Goal: Task Accomplishment & Management: Complete application form

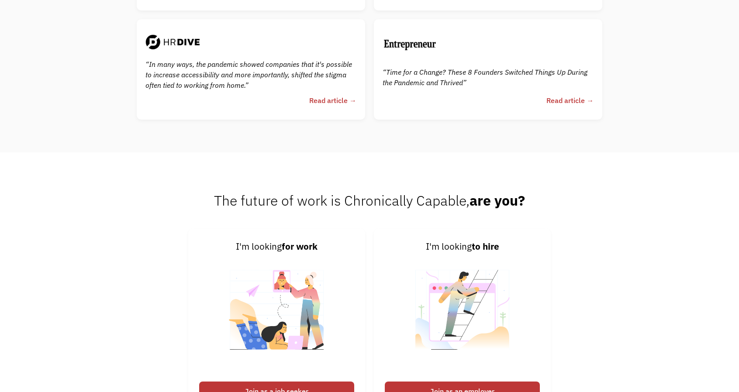
scroll to position [2199, 0]
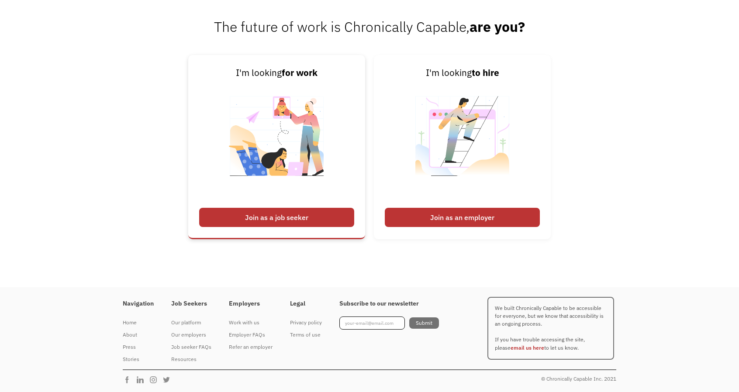
click at [302, 214] on div "Join as a job seeker" at bounding box center [276, 217] width 155 height 19
click at [264, 217] on div "Join as a job seeker" at bounding box center [276, 217] width 155 height 19
click at [281, 216] on div "Join as a job seeker" at bounding box center [276, 217] width 155 height 19
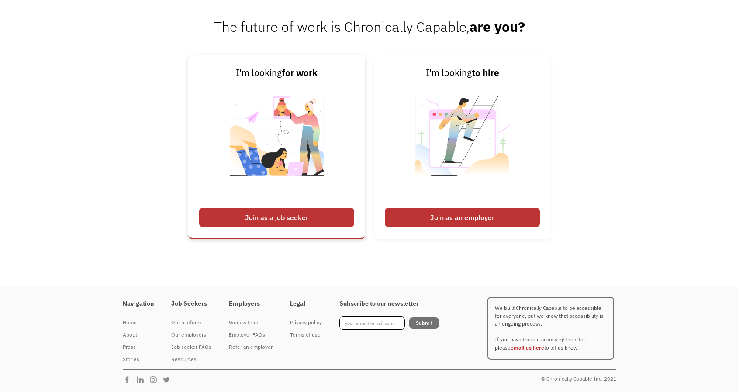
click at [295, 95] on img at bounding box center [276, 142] width 109 height 124
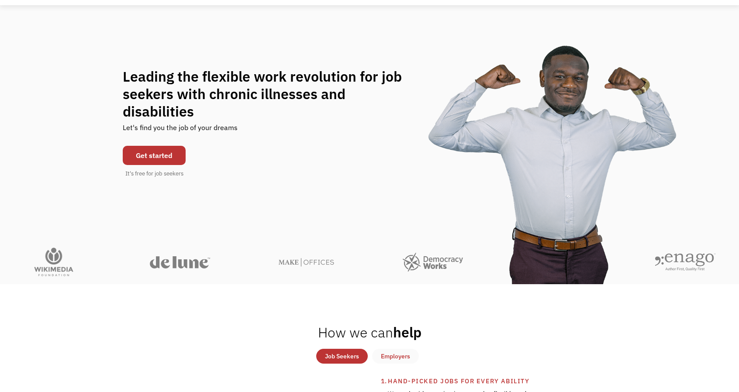
scroll to position [0, 0]
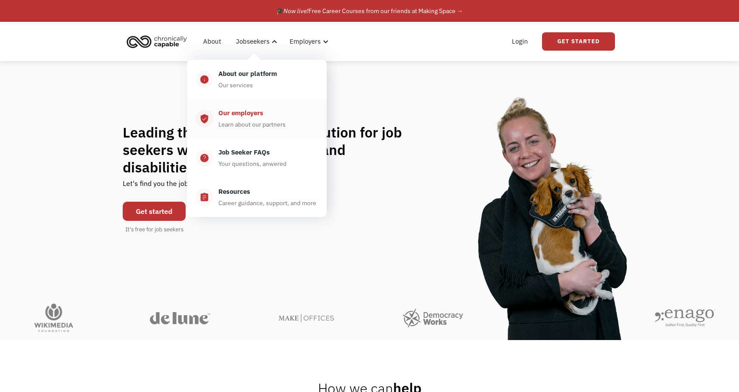
click at [247, 113] on div "Our employers" at bounding box center [240, 113] width 45 height 10
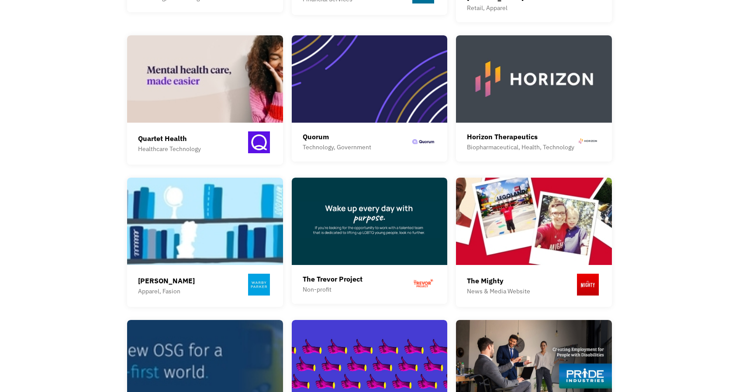
scroll to position [490, 0]
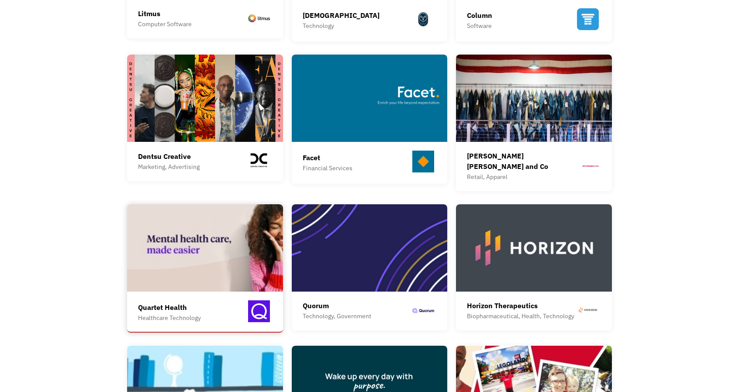
click at [192, 224] on img at bounding box center [205, 247] width 156 height 87
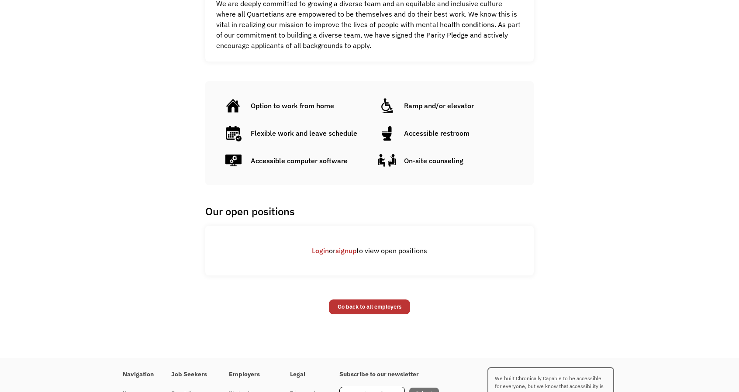
scroll to position [358, 0]
click at [341, 251] on link "signup" at bounding box center [345, 250] width 21 height 9
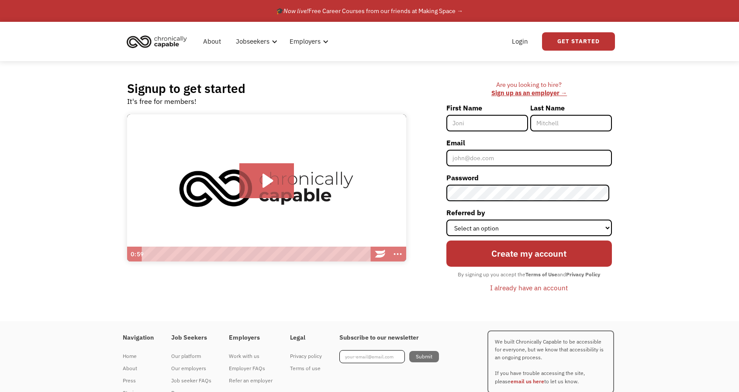
scroll to position [34, 0]
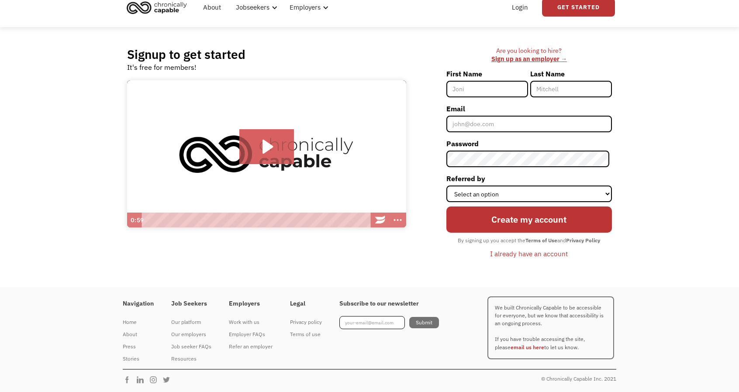
click at [487, 90] on input "First Name" at bounding box center [487, 89] width 82 height 17
type input "[PERSON_NAME]"
type input "Munia"
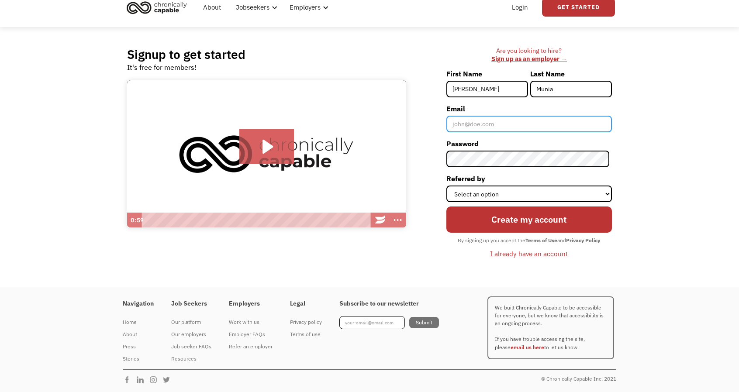
click at [487, 122] on input "Email" at bounding box center [528, 124] width 165 height 17
type input "[EMAIL_ADDRESS][DOMAIN_NAME]"
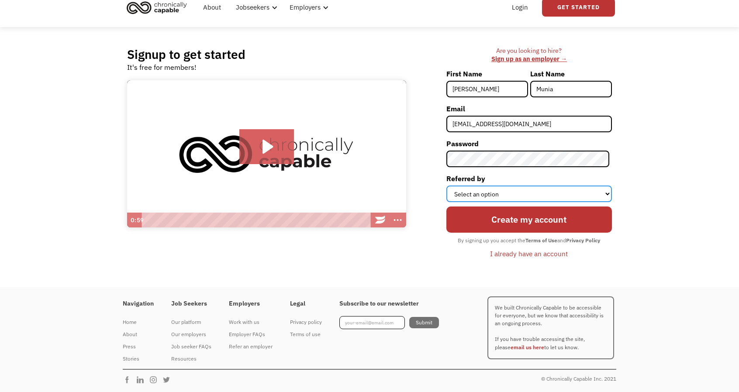
click at [483, 195] on select "Select an option Instagram Facebook Twitter Search Engine News Article Word of …" at bounding box center [528, 194] width 165 height 17
select select "Search Engine"
click at [448, 186] on select "Select an option Instagram Facebook Twitter Search Engine News Article Word of …" at bounding box center [528, 194] width 165 height 17
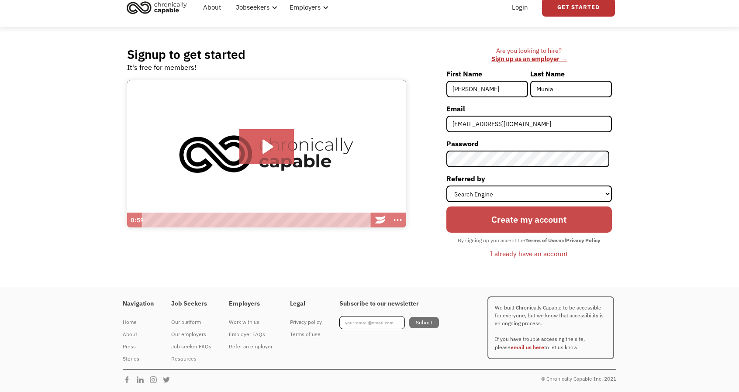
click at [502, 227] on input "Create my account" at bounding box center [528, 219] width 165 height 26
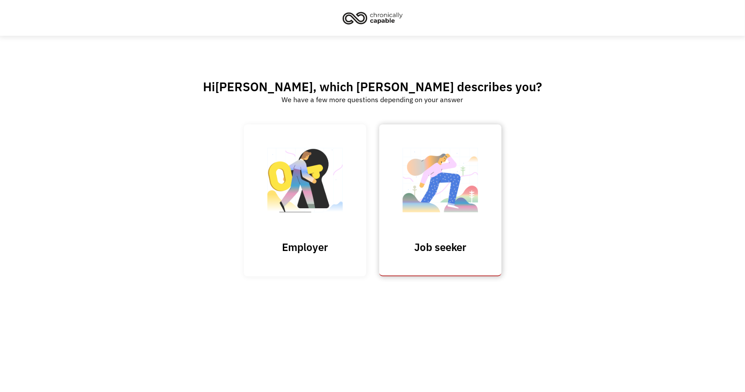
click at [461, 242] on h3 "Job seeker" at bounding box center [440, 247] width 87 height 13
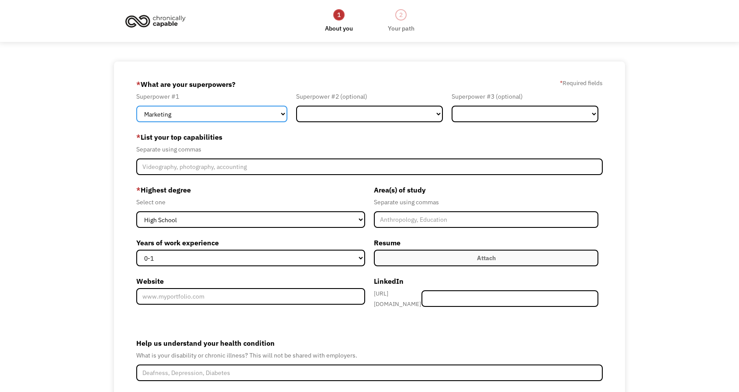
click at [256, 113] on select "Marketing Human Resources Finance Technology Operations Sales Industrial & Manu…" at bounding box center [211, 114] width 151 height 17
select select "Science & Education"
click at [136, 106] on select "Marketing Human Resources Finance Technology Operations Sales Industrial & Manu…" at bounding box center [211, 114] width 151 height 17
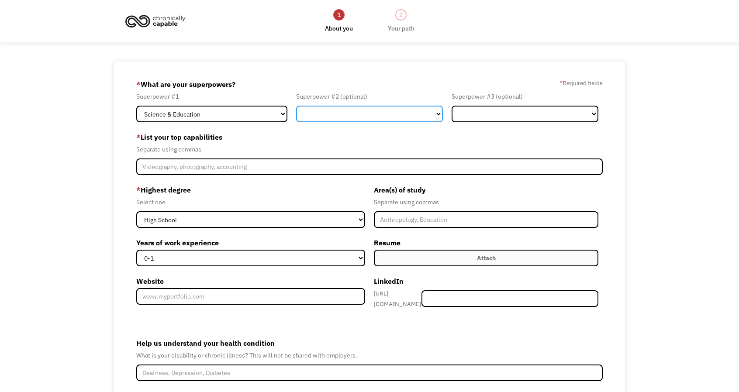
click at [360, 120] on select "Marketing Human Resources Finance Technology Operations Sales Industrial & Manu…" at bounding box center [369, 114] width 147 height 17
select select "Technology"
click at [296, 106] on select "Marketing Human Resources Finance Technology Operations Sales Industrial & Manu…" at bounding box center [369, 114] width 147 height 17
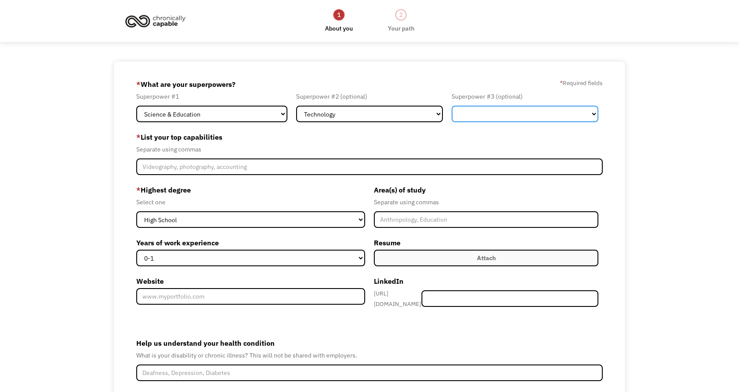
click at [479, 113] on select "Marketing Human Resources Finance Technology Operations Sales Industrial & Manu…" at bounding box center [524, 114] width 147 height 17
select select "Engineering & Construction"
click at [451, 106] on select "Marketing Human Resources Finance Technology Operations Sales Industrial & Manu…" at bounding box center [524, 114] width 147 height 17
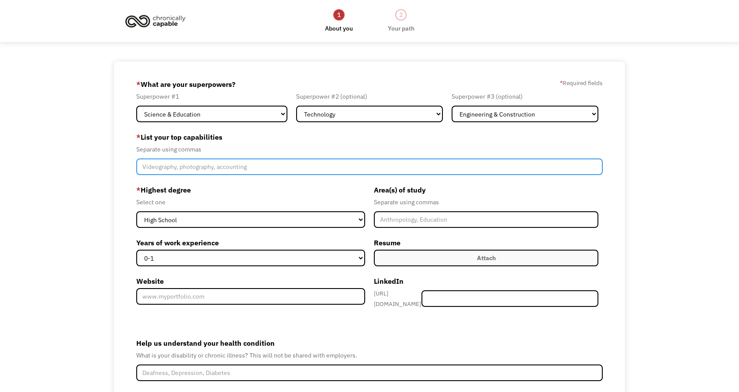
click at [392, 167] on input "Member-Create-Step1" at bounding box center [369, 166] width 467 height 17
type input "Data Analyst, Data Scientist"
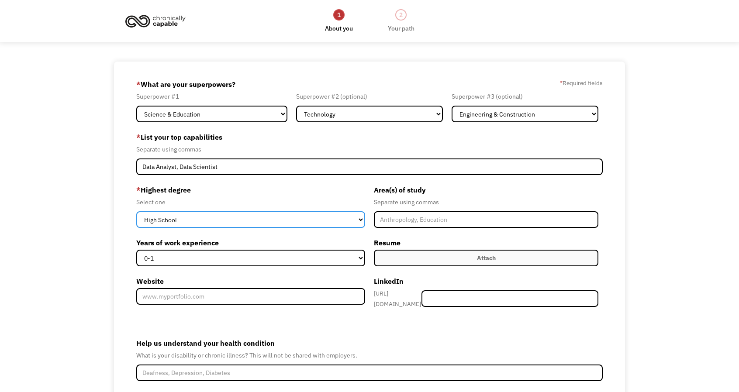
click at [255, 221] on select "High School Associates Bachelors Master's PhD" at bounding box center [250, 219] width 229 height 17
select select "phd"
click at [136, 211] on select "High School Associates Bachelors Master's PhD" at bounding box center [250, 219] width 229 height 17
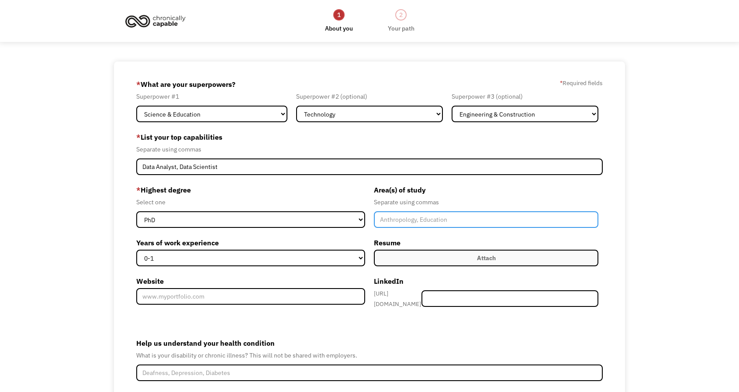
click at [413, 220] on input "Member-Create-Step1" at bounding box center [486, 219] width 224 height 17
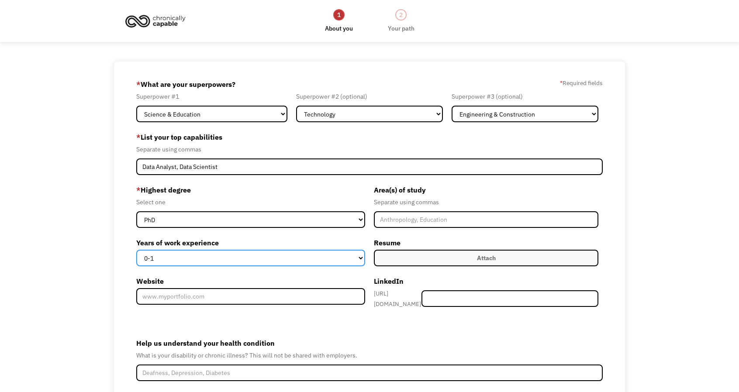
click at [264, 255] on select "0-1 2-4 5-10 11-15 15+" at bounding box center [250, 258] width 229 height 17
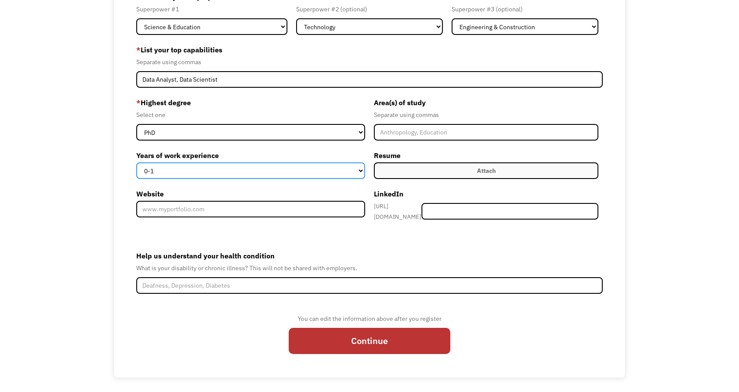
scroll to position [88, 0]
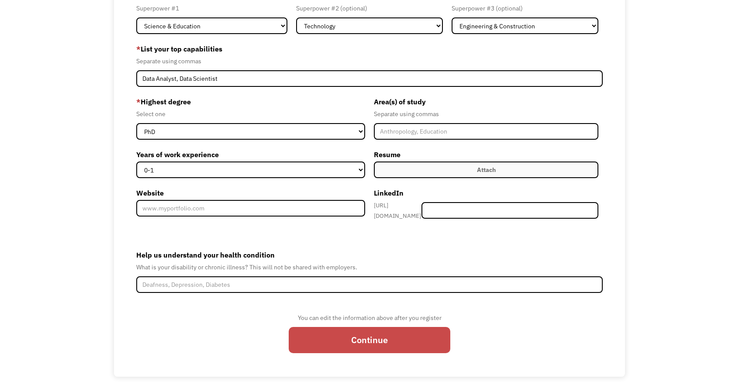
click at [362, 337] on input "Continue" at bounding box center [370, 340] width 162 height 26
type input "Please wait..."
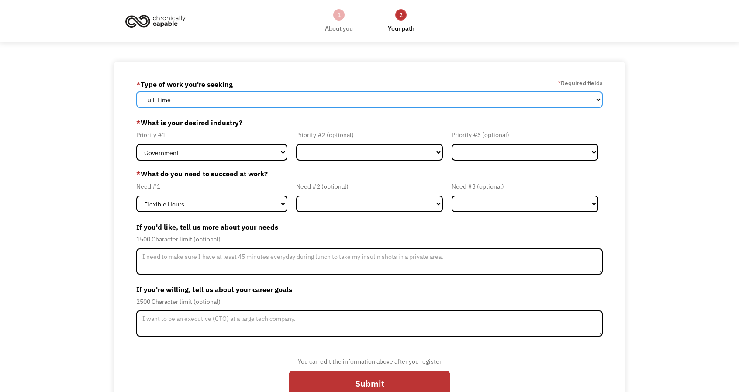
click at [427, 97] on select "Full-Time Part-Time Both Full-Time and Part-Time" at bounding box center [369, 99] width 467 height 17
select select "Both Full-Time and Part-Time"
click at [136, 91] on select "Full-Time Part-Time Both Full-Time and Part-Time" at bounding box center [369, 99] width 467 height 17
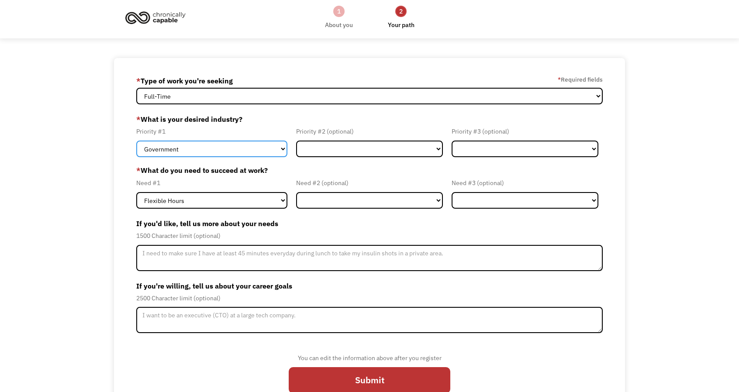
click at [265, 147] on select "Government Finance & Insurance Health & Social Care Tech & Engineering Creative…" at bounding box center [211, 149] width 151 height 17
select select "Tech & Engineering"
click at [136, 141] on select "Government Finance & Insurance Health & Social Care Tech & Engineering Creative…" at bounding box center [211, 149] width 151 height 17
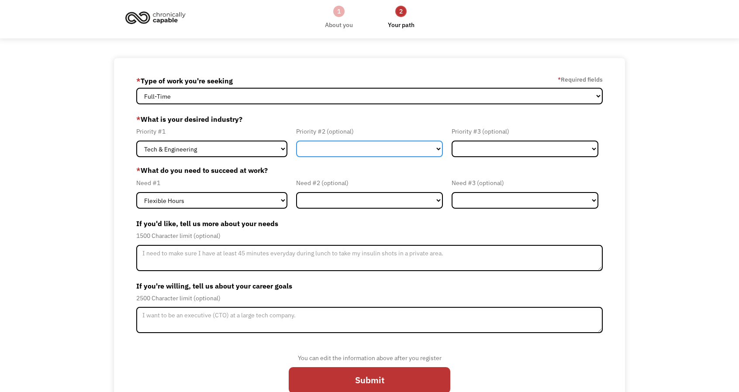
click at [329, 150] on select "Government Finance & Insurance Health & Social Care Tech & Engineering Creative…" at bounding box center [369, 149] width 147 height 17
select select "Health & Social Care"
click at [296, 141] on select "Government Finance & Insurance Health & Social Care Tech & Engineering Creative…" at bounding box center [369, 149] width 147 height 17
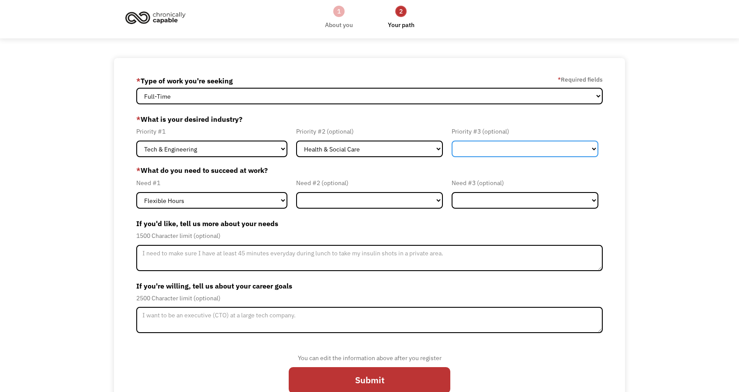
click at [473, 147] on select "Government Finance & Insurance Health & Social Care Tech & Engineering Creative…" at bounding box center [524, 149] width 147 height 17
select select "Administrative"
click at [451, 141] on select "Government Finance & Insurance Health & Social Care Tech & Engineering Creative…" at bounding box center [524, 149] width 147 height 17
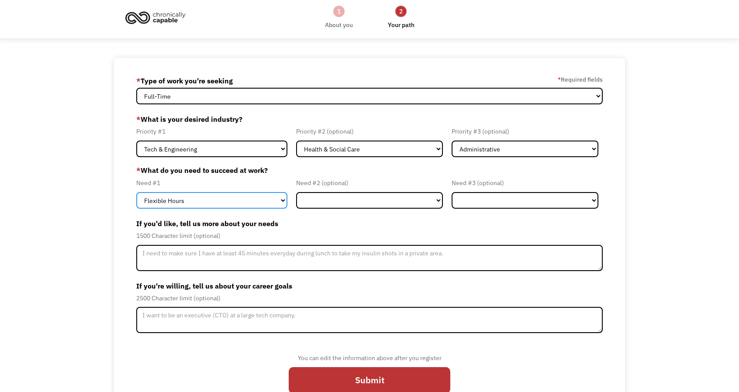
click at [235, 199] on select "Flexible Hours Remote Work Service Animal On-site Accommodations Visual Support…" at bounding box center [211, 200] width 151 height 17
click at [136, 192] on select "Flexible Hours Remote Work Service Animal On-site Accommodations Visual Support…" at bounding box center [211, 200] width 151 height 17
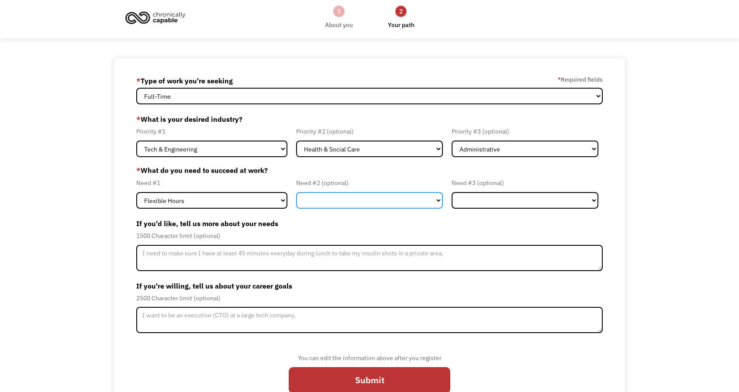
click at [321, 205] on select "Flexible Hours Remote Work Service Animal On-site Accommodations Visual Support…" at bounding box center [369, 200] width 147 height 17
select select "Remote Work"
click at [296, 192] on select "Flexible Hours Remote Work Service Animal On-site Accommodations Visual Support…" at bounding box center [369, 200] width 147 height 17
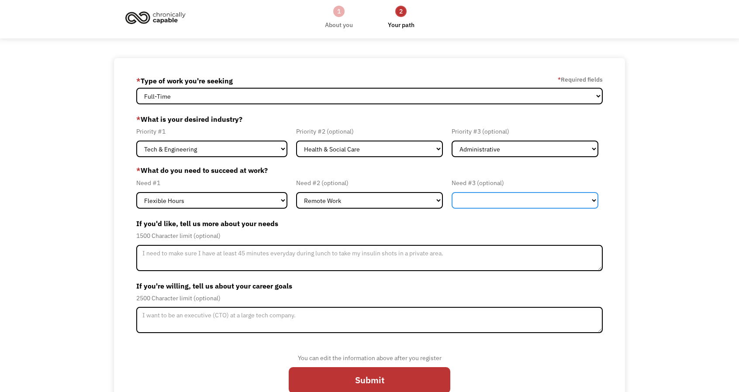
click at [466, 200] on select "Flexible Hours Remote Work Service Animal On-site Accommodations Visual Support…" at bounding box center [524, 200] width 147 height 17
select select "On-site Accommodations"
click at [451, 192] on select "Flexible Hours Remote Work Service Animal On-site Accommodations Visual Support…" at bounding box center [524, 200] width 147 height 17
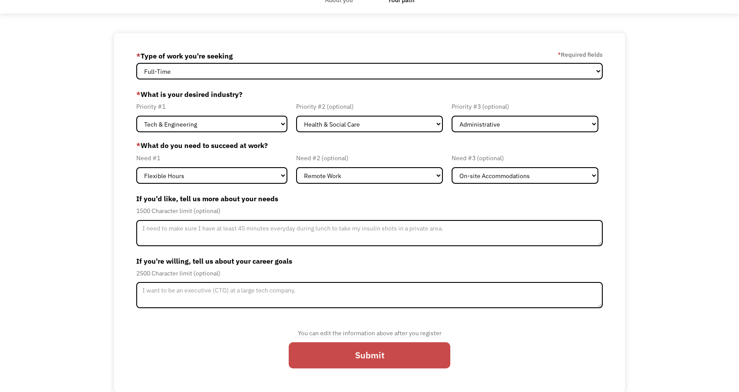
click at [360, 358] on input "Submit" at bounding box center [370, 355] width 162 height 26
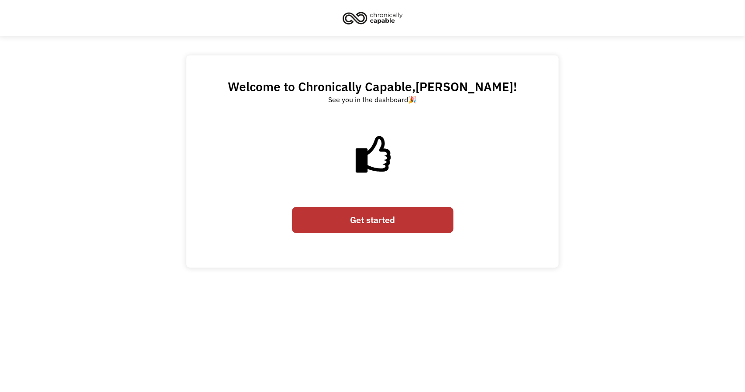
click at [374, 223] on link "Get started" at bounding box center [373, 220] width 162 height 26
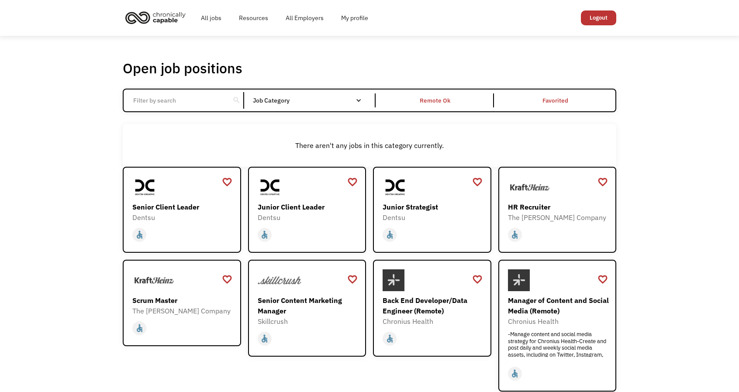
click at [192, 101] on input "Email Form" at bounding box center [176, 100] width 97 height 17
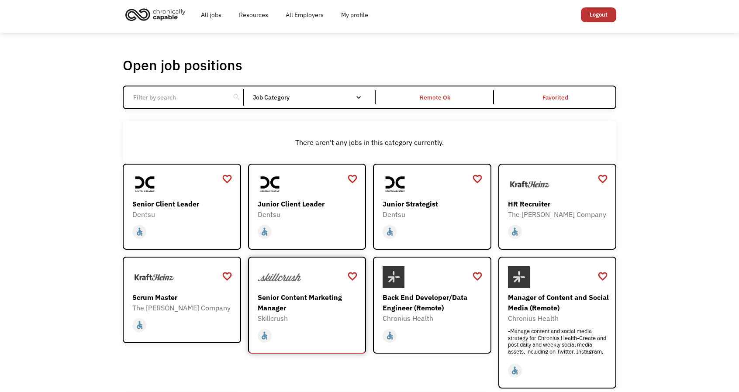
scroll to position [3, 0]
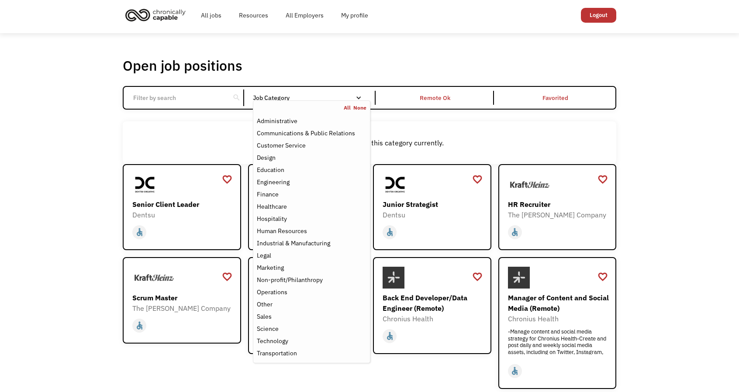
click at [295, 96] on div "Job Category" at bounding box center [311, 98] width 117 height 6
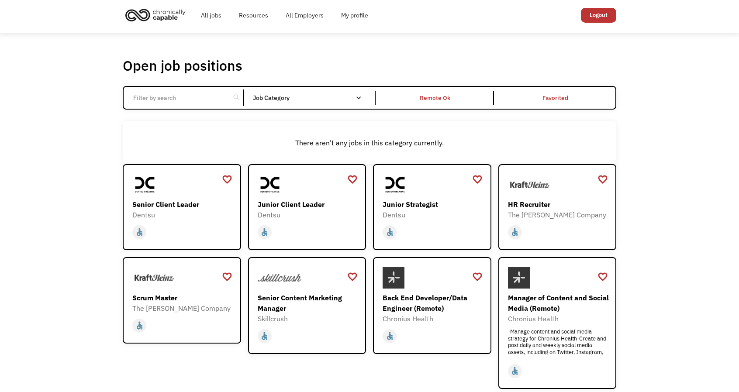
click at [295, 96] on div "Job Category" at bounding box center [311, 98] width 117 height 6
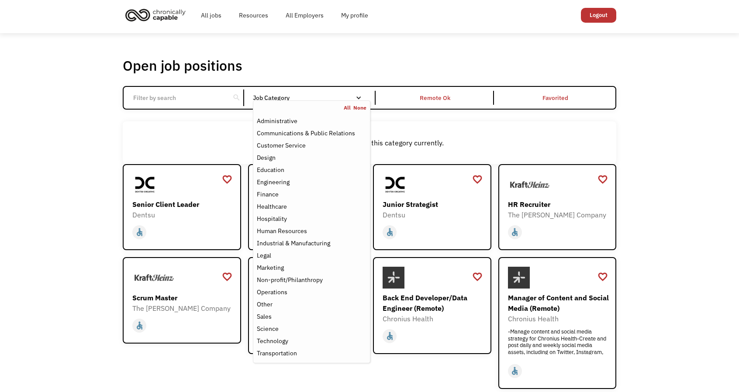
click at [295, 96] on div "Job Category" at bounding box center [311, 98] width 117 height 6
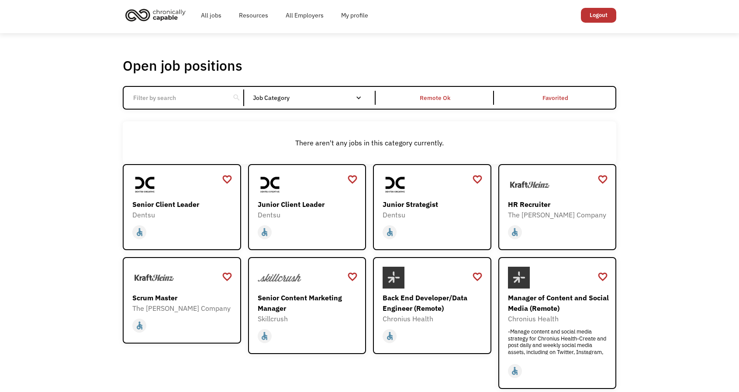
click at [295, 96] on div "Job Category" at bounding box center [311, 98] width 117 height 6
click at [58, 234] on div "Open job positions You have X liked items Search search Filter by category Admi…" at bounding box center [369, 303] width 739 height 540
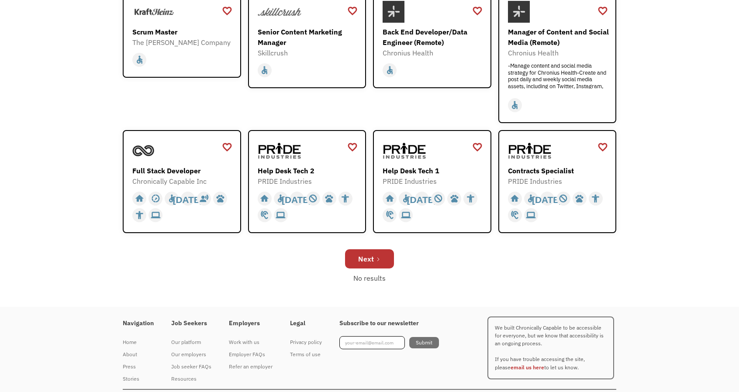
scroll to position [269, 0]
click at [361, 261] on div "Next" at bounding box center [366, 258] width 16 height 10
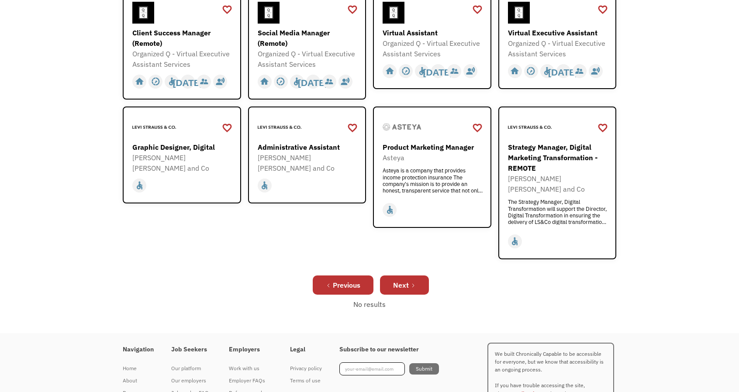
scroll to position [306, 0]
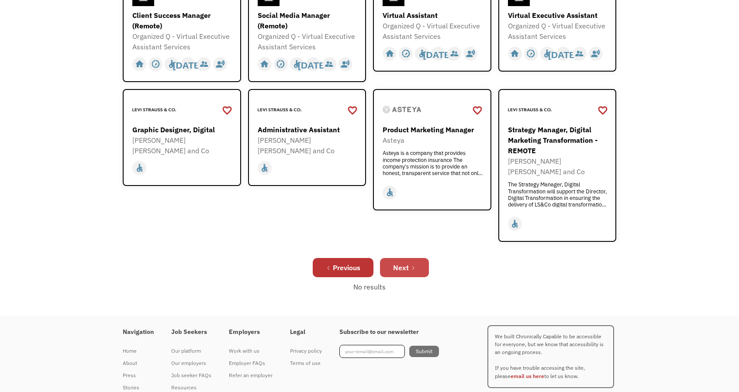
click at [402, 262] on div "Next" at bounding box center [401, 267] width 16 height 10
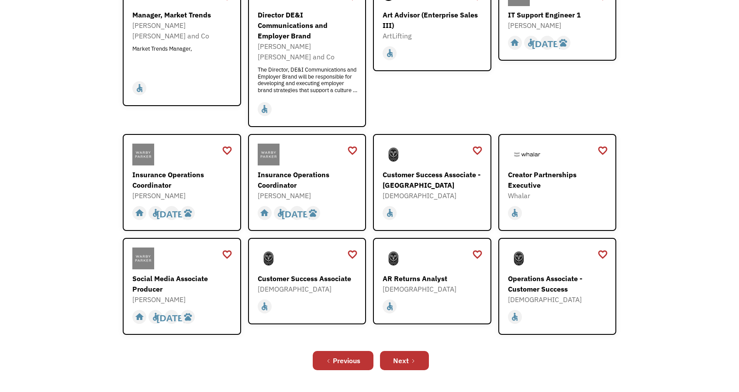
scroll to position [195, 0]
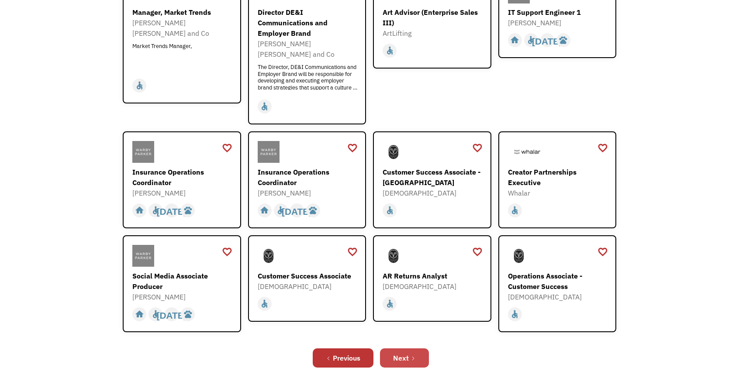
click at [408, 353] on div "Next" at bounding box center [401, 358] width 16 height 10
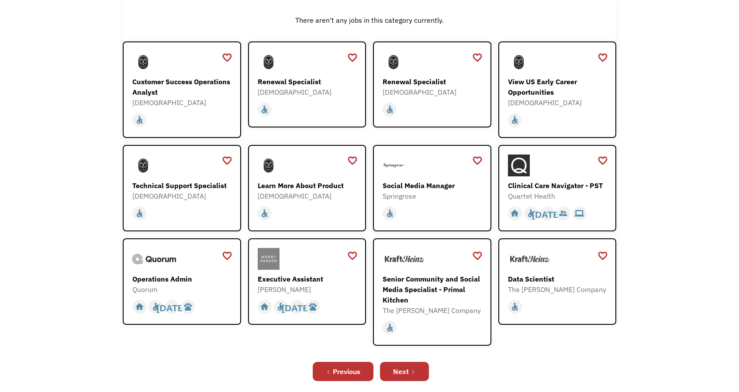
scroll to position [126, 0]
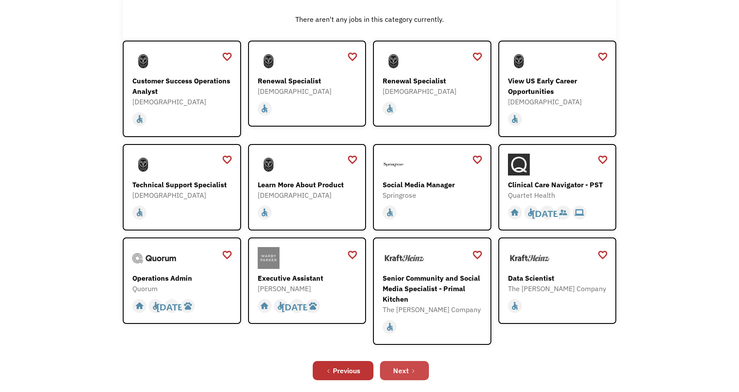
click at [414, 373] on icon "Next Page" at bounding box center [412, 370] width 5 height 5
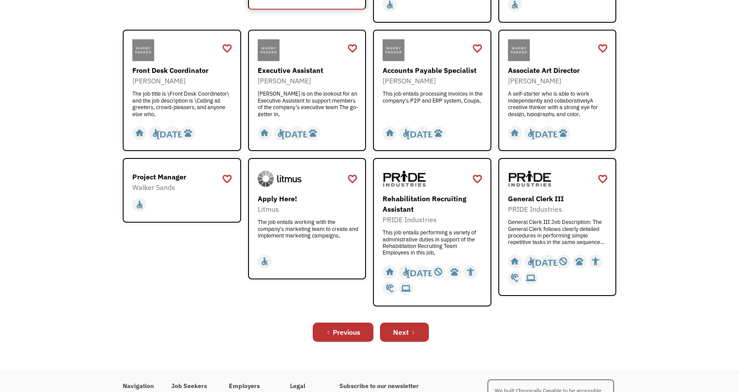
scroll to position [258, 0]
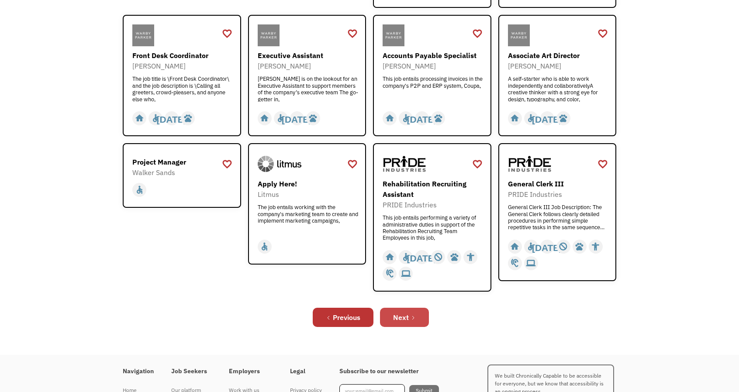
click at [402, 313] on div "Next" at bounding box center [401, 317] width 16 height 10
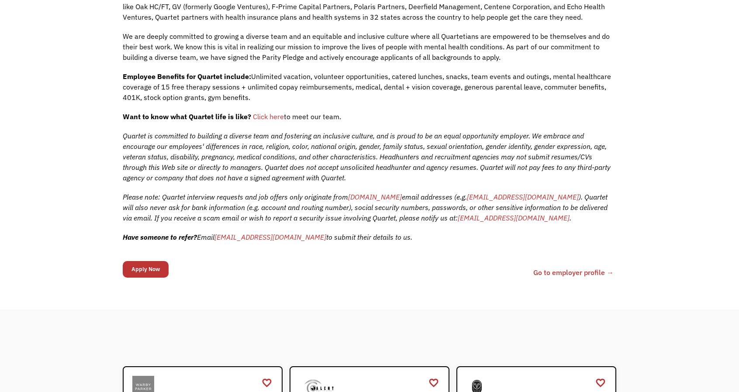
scroll to position [320, 0]
